Goal: Task Accomplishment & Management: Use online tool/utility

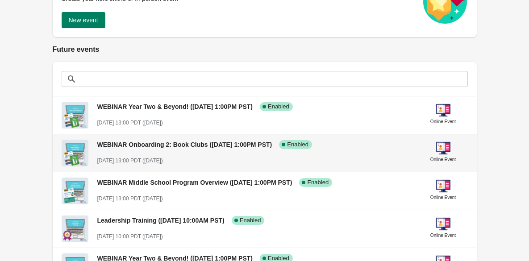
scroll to position [150, 0]
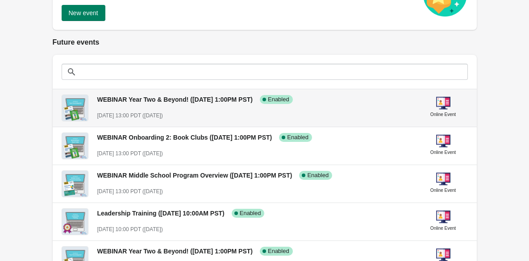
click at [267, 113] on div "[DATE] 13:00 PDT ([DATE])" at bounding box center [254, 115] width 314 height 9
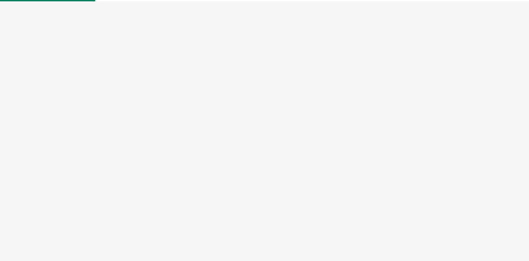
select select "US"
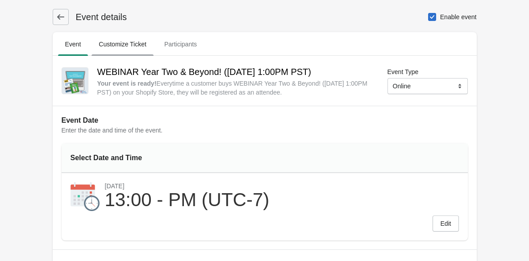
click at [130, 49] on span "Customize Ticket" at bounding box center [123, 44] width 62 height 16
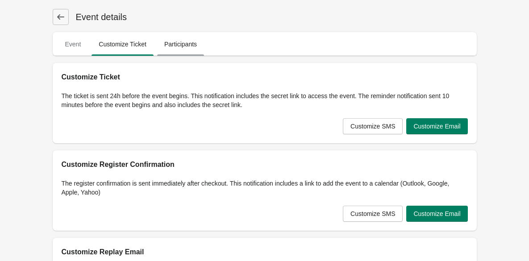
click at [191, 47] on span "Participants" at bounding box center [180, 44] width 47 height 16
select select "US"
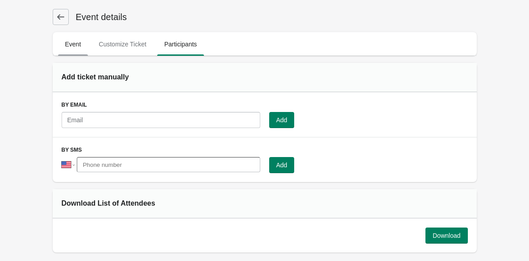
click at [70, 44] on span "Event" at bounding box center [73, 44] width 30 height 16
select select "US"
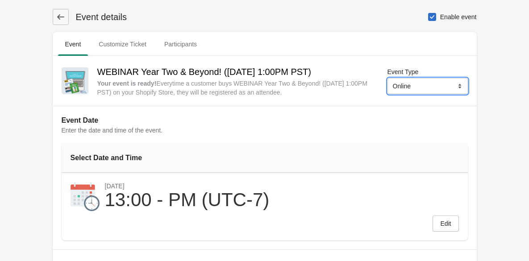
click at [460, 86] on select "Online Physical" at bounding box center [428, 86] width 80 height 16
click at [388, 78] on select "Online Physical" at bounding box center [428, 86] width 80 height 16
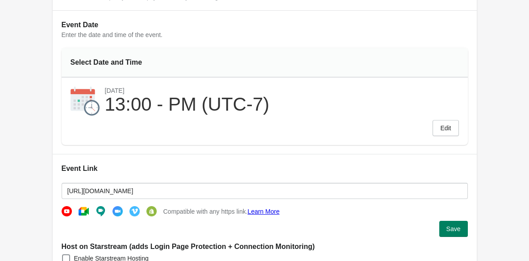
scroll to position [101, 0]
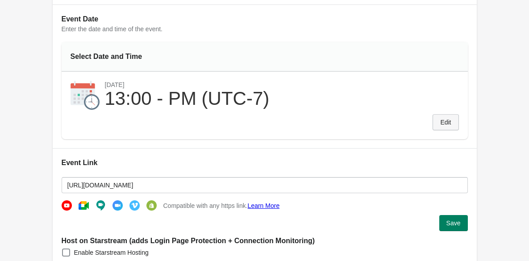
click at [442, 124] on span "Edit" at bounding box center [445, 122] width 11 height 7
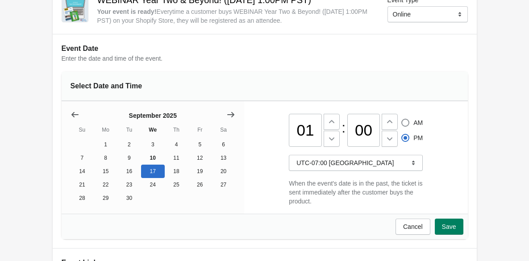
scroll to position [59, 0]
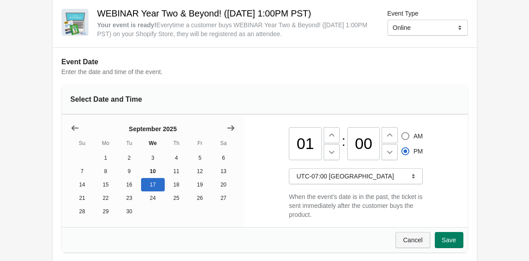
click at [410, 242] on span "Cancel" at bounding box center [413, 240] width 20 height 7
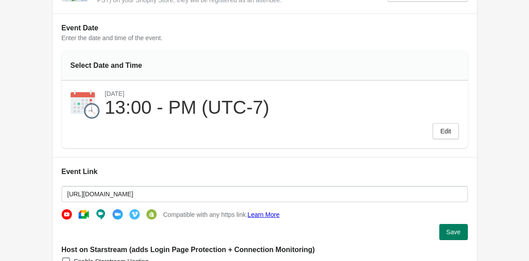
scroll to position [0, 0]
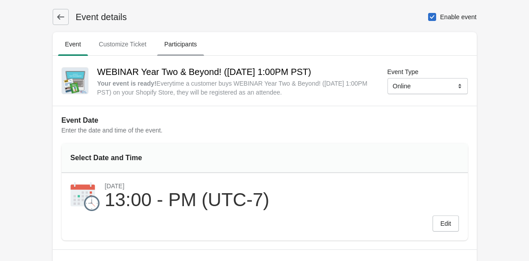
click at [181, 46] on span "Participants" at bounding box center [180, 44] width 47 height 16
select select "US"
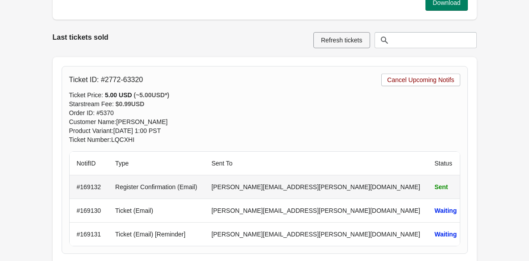
scroll to position [165, 0]
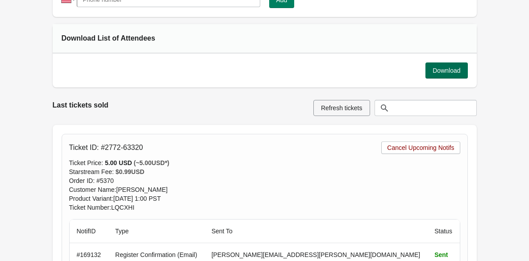
click at [447, 73] on span "Download" at bounding box center [447, 70] width 28 height 7
